Goal: Information Seeking & Learning: Learn about a topic

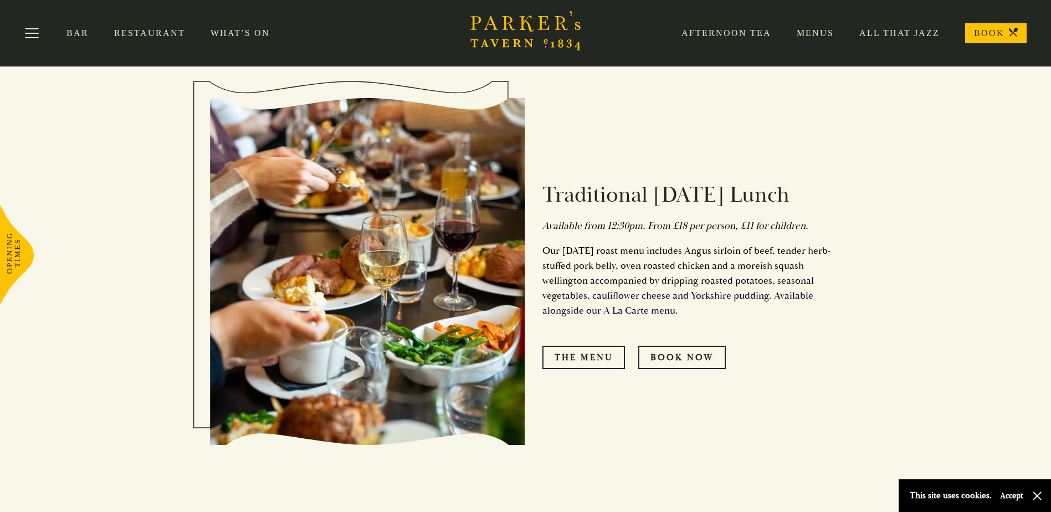
scroll to position [554, 0]
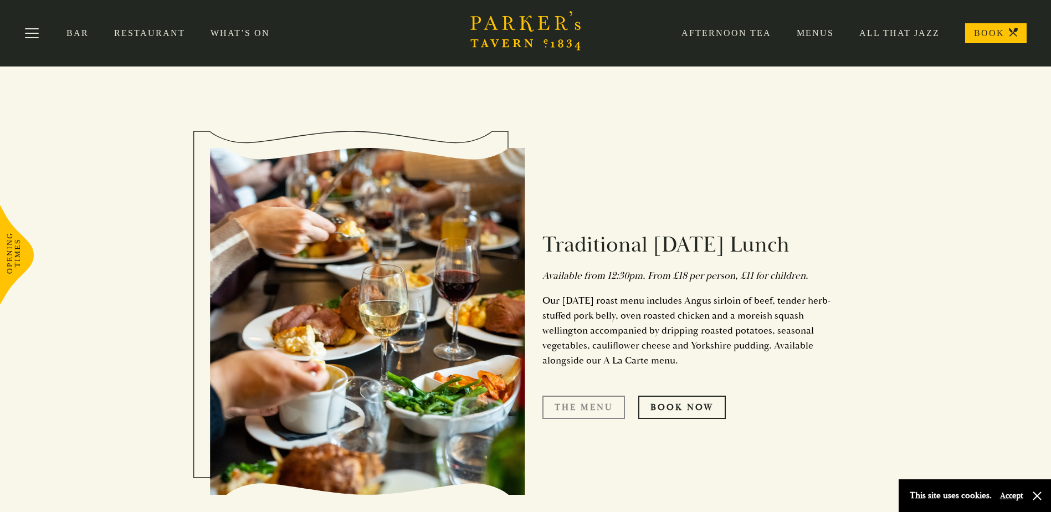
click at [584, 410] on link "The Menu" at bounding box center [584, 407] width 83 height 23
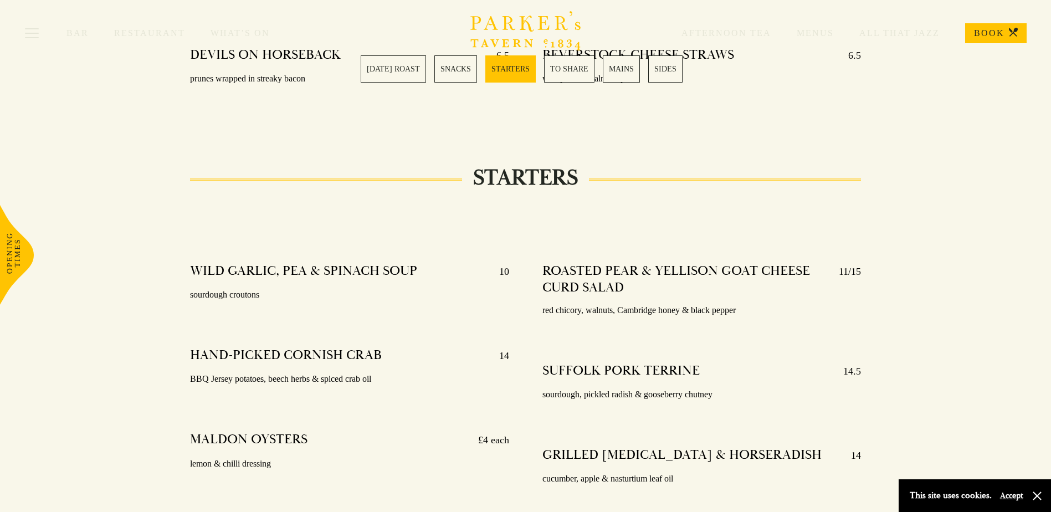
scroll to position [1053, 0]
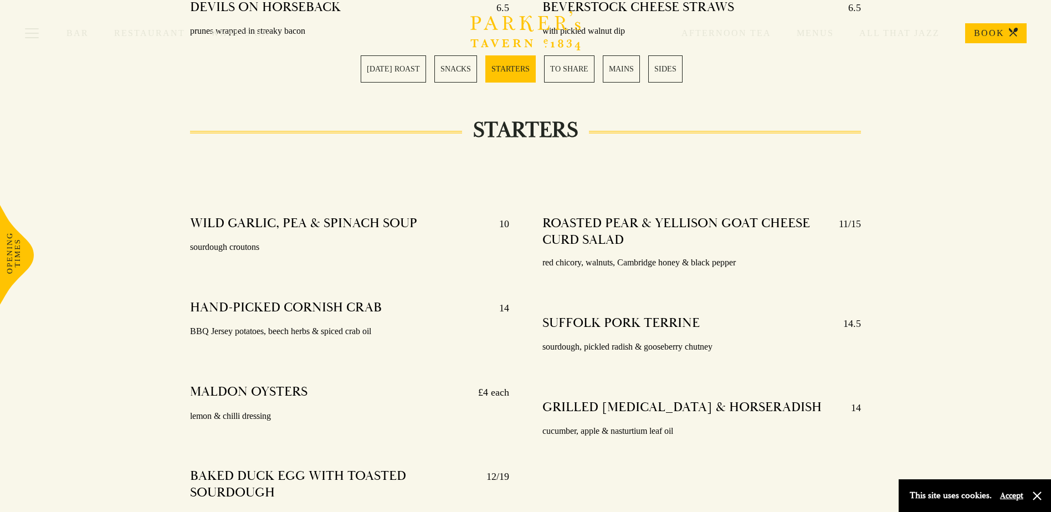
click at [381, 74] on link "[DATE] ROAST" at bounding box center [393, 68] width 65 height 27
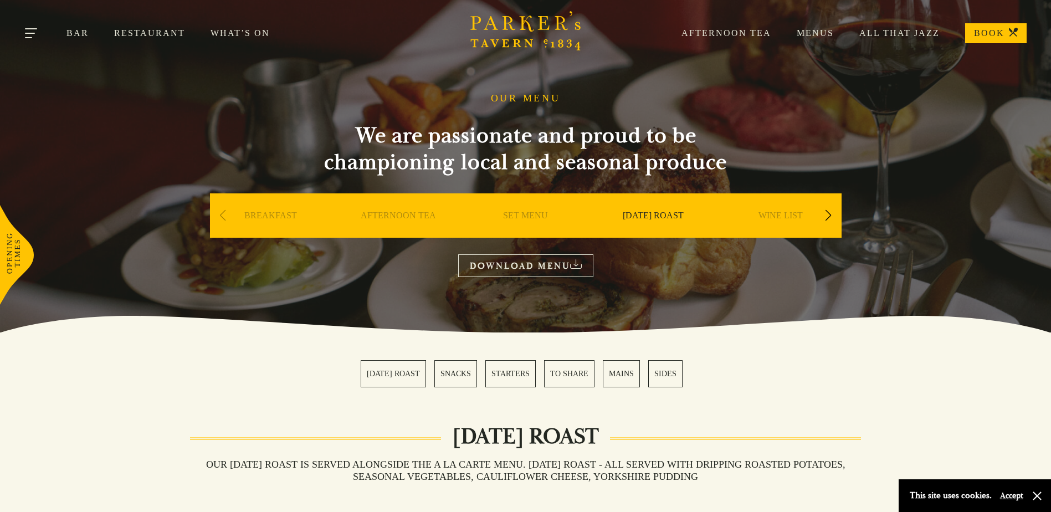
click at [30, 36] on button "Toggle navigation" at bounding box center [31, 35] width 47 height 47
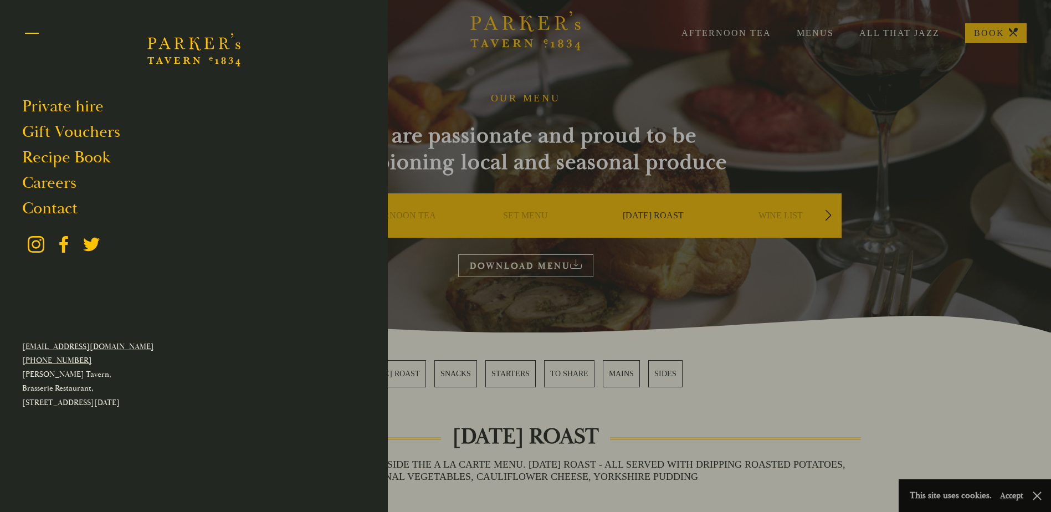
click at [38, 34] on button "Toggle navigation" at bounding box center [31, 35] width 47 height 47
